Goal: Transaction & Acquisition: Purchase product/service

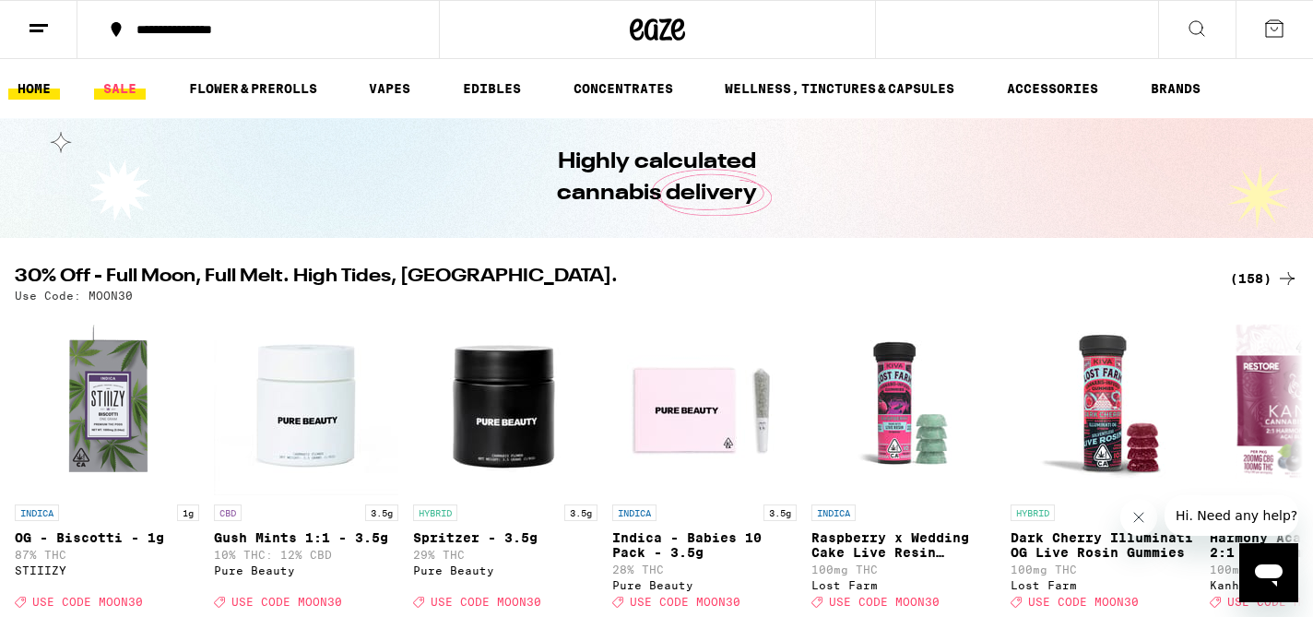
click at [124, 88] on link "SALE" at bounding box center [120, 88] width 52 height 22
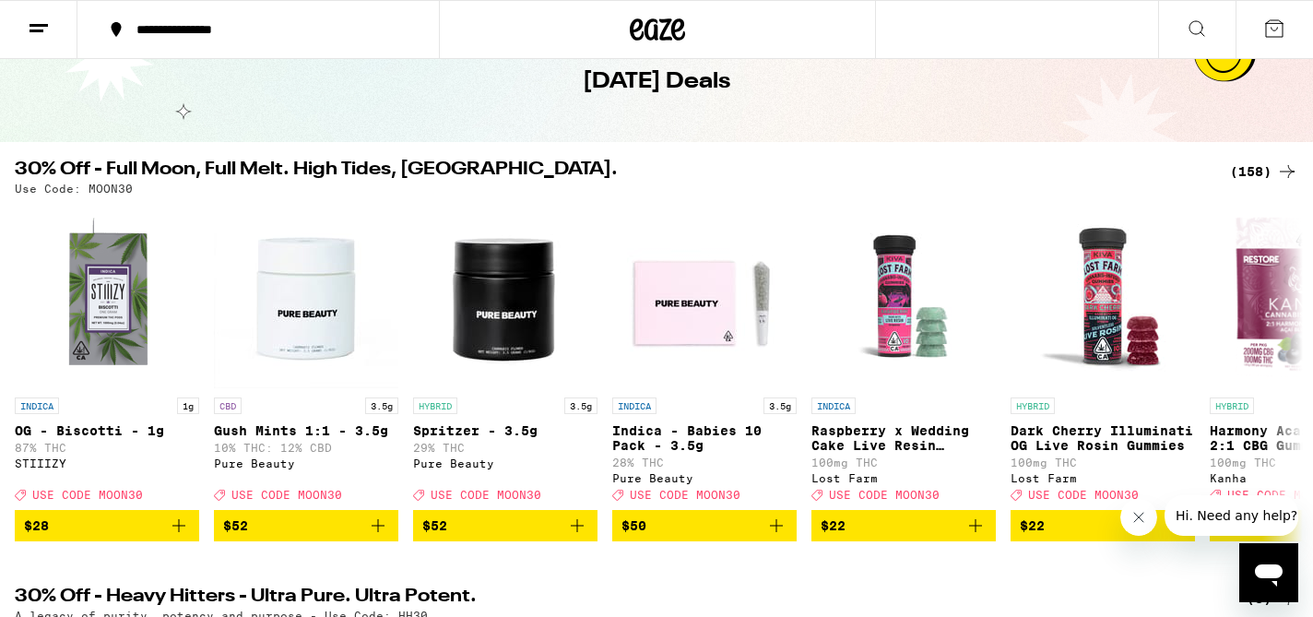
scroll to position [175, 0]
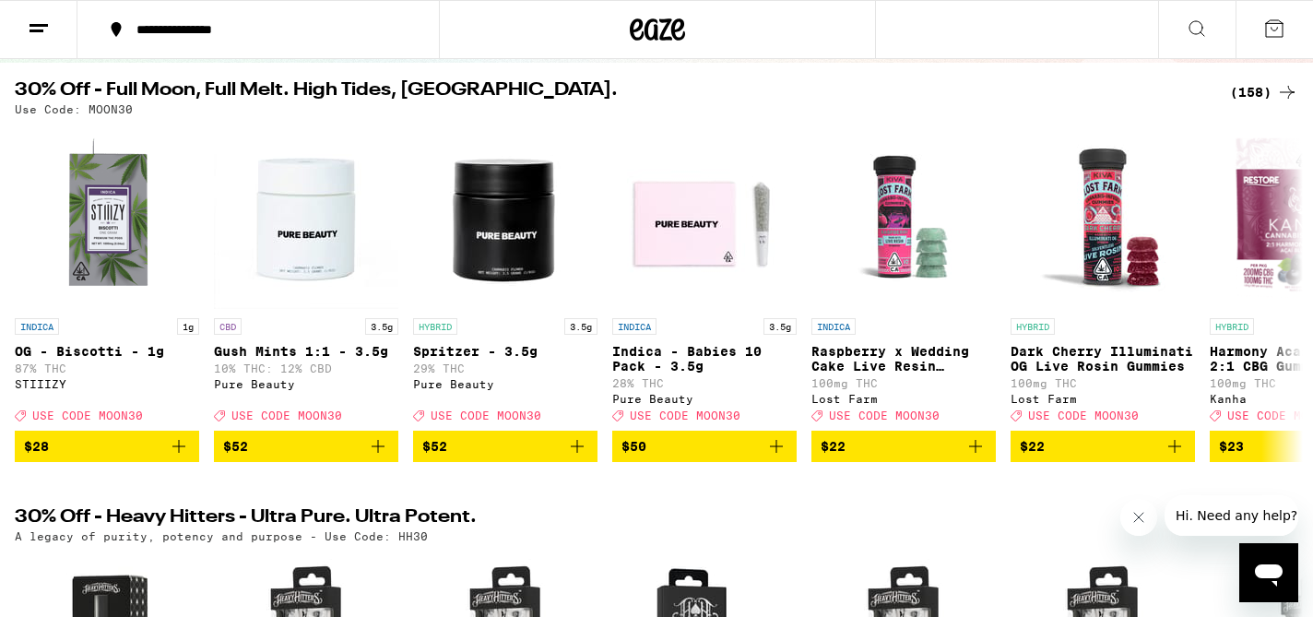
click at [1247, 86] on div "(158)" at bounding box center [1264, 92] width 68 height 22
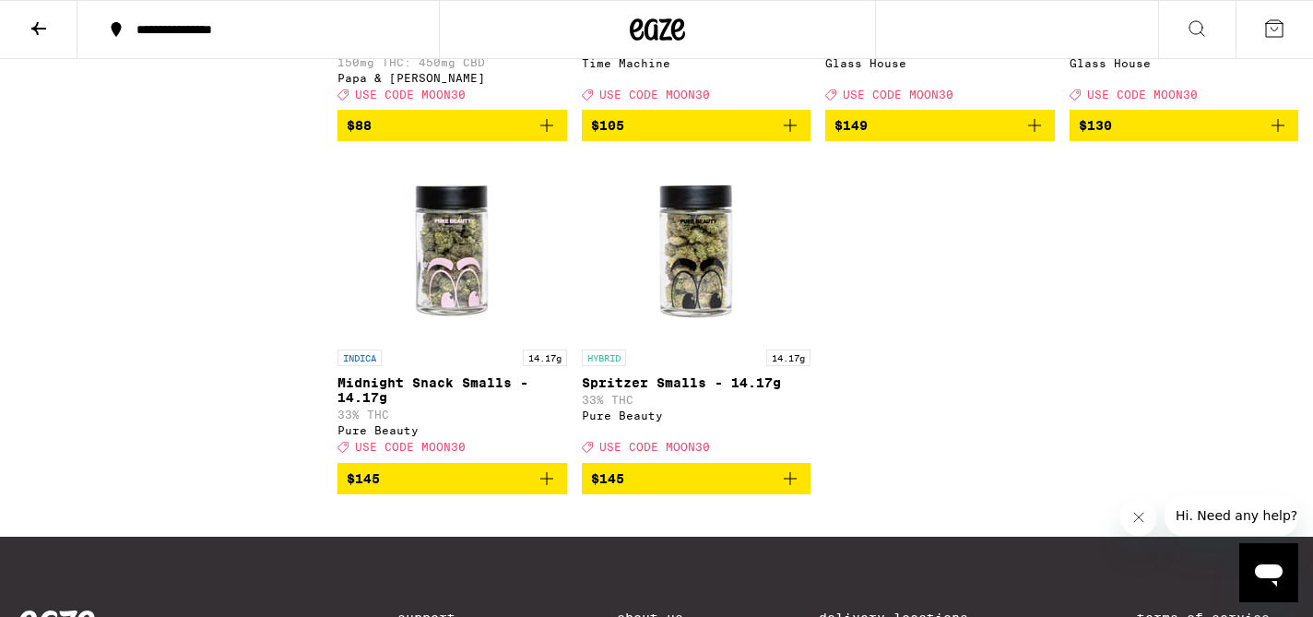
scroll to position [13934, 0]
